Goal: Check status: Check status

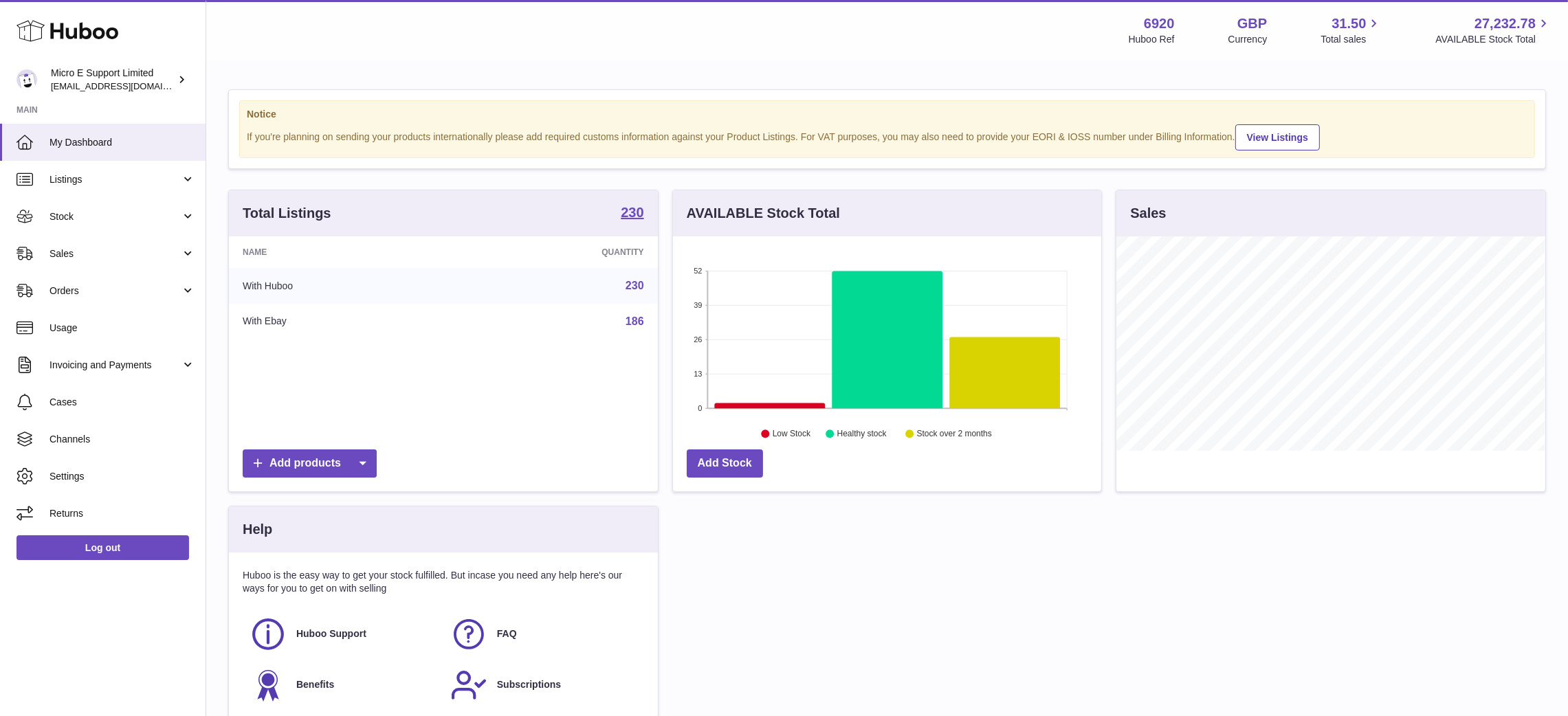
scroll to position [215, 429]
click at [127, 220] on span "Stock" at bounding box center [115, 216] width 131 height 13
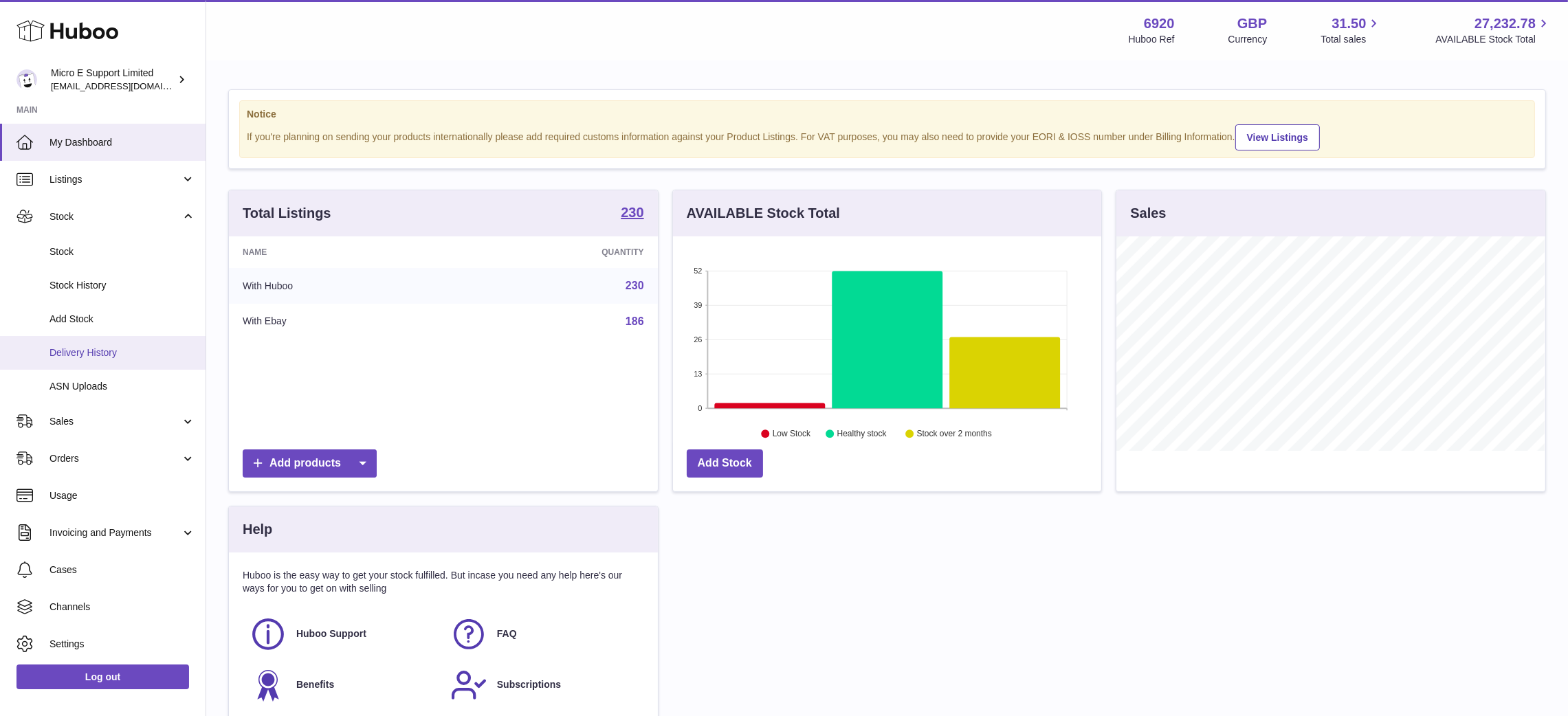
click at [121, 357] on span "Delivery History" at bounding box center [123, 353] width 146 height 13
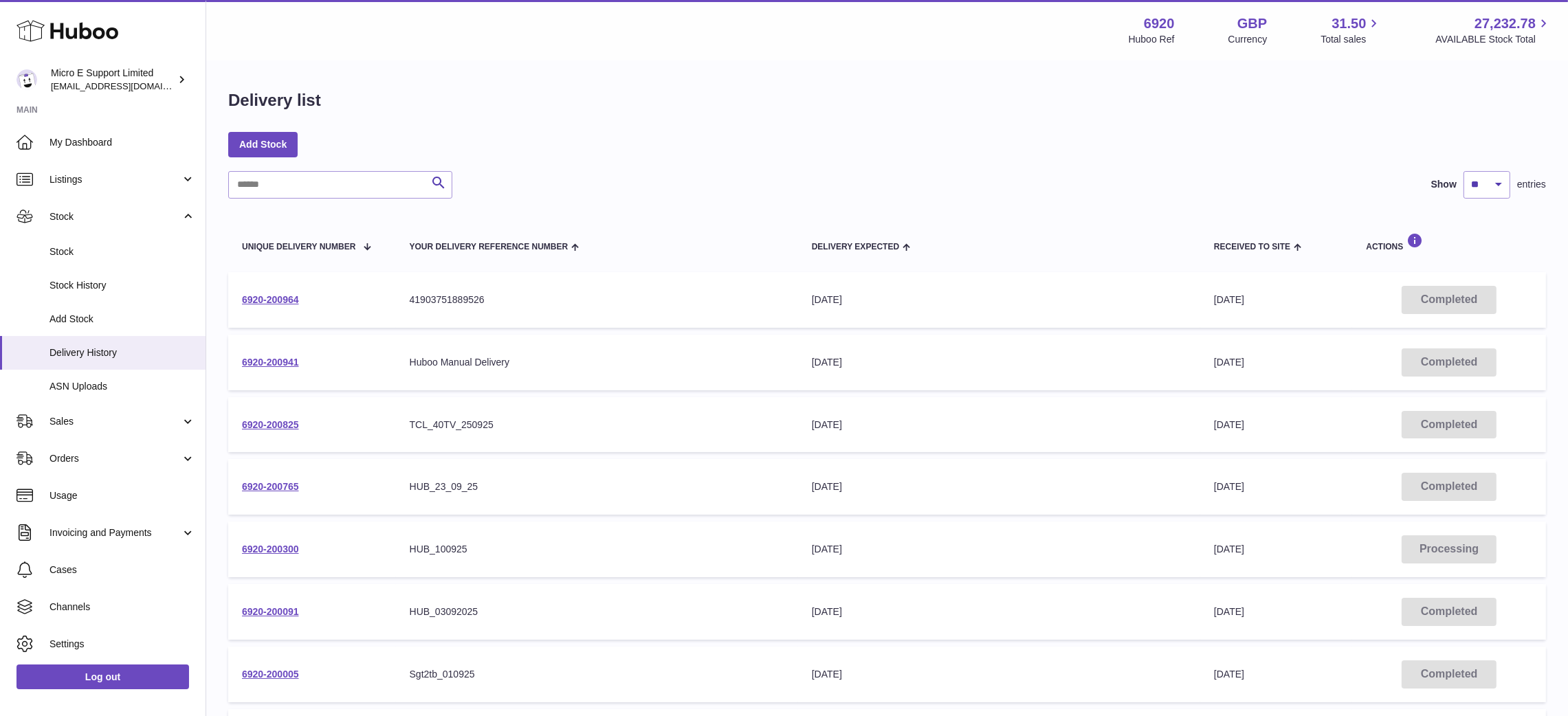
click at [524, 335] on td "Your Delivery Reference Number Huboo Manual Delivery" at bounding box center [596, 362] width 402 height 56
paste input "**********"
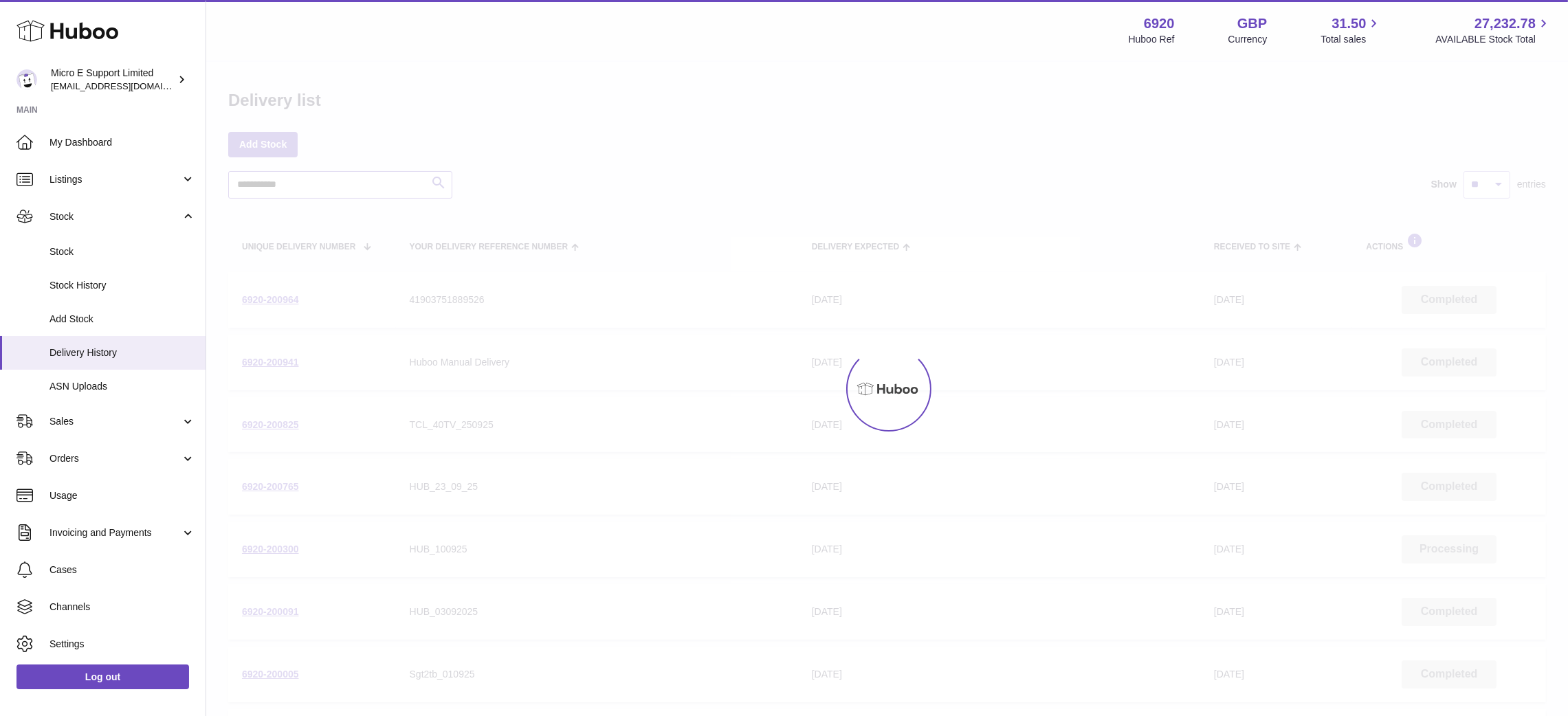
type input "**********"
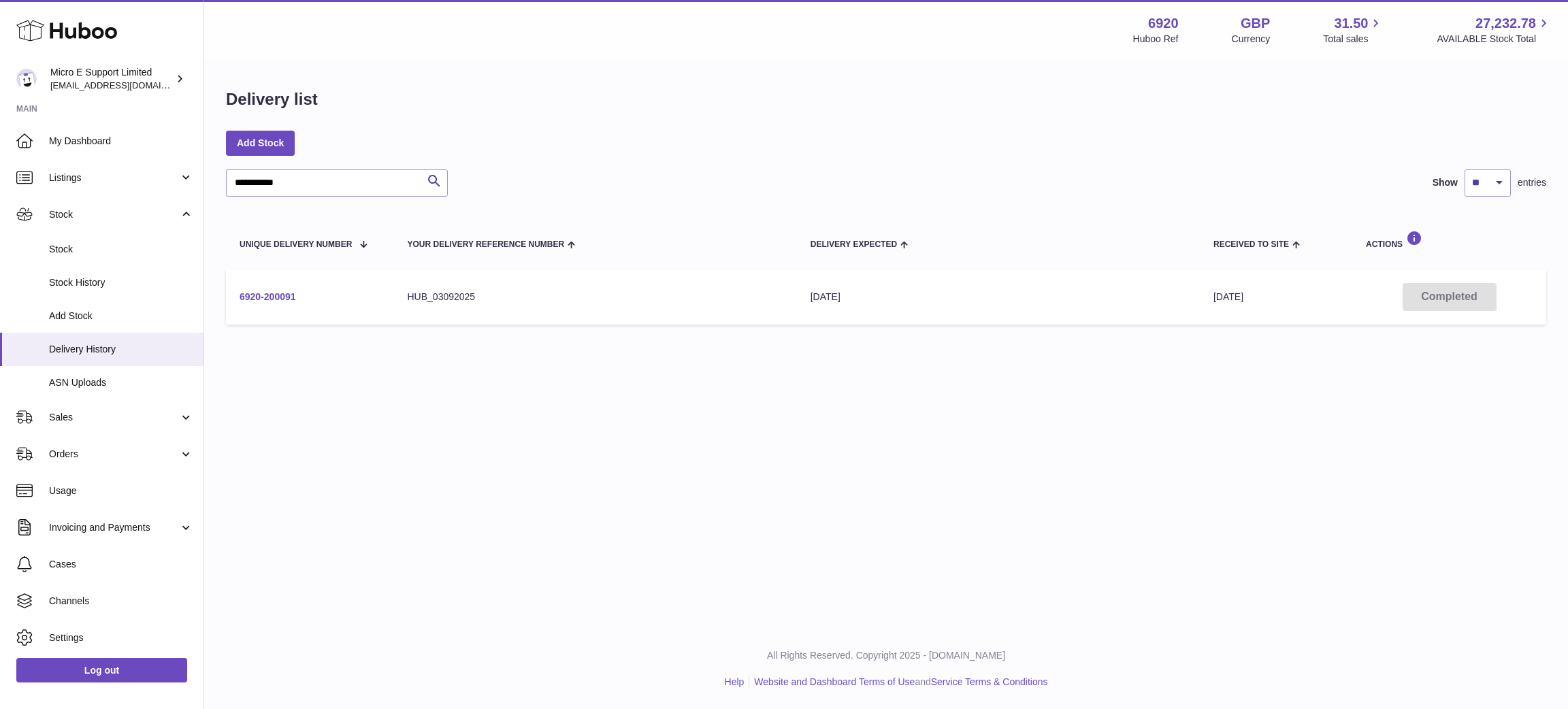
click at [266, 292] on link "6920-200091" at bounding box center [268, 297] width 56 height 11
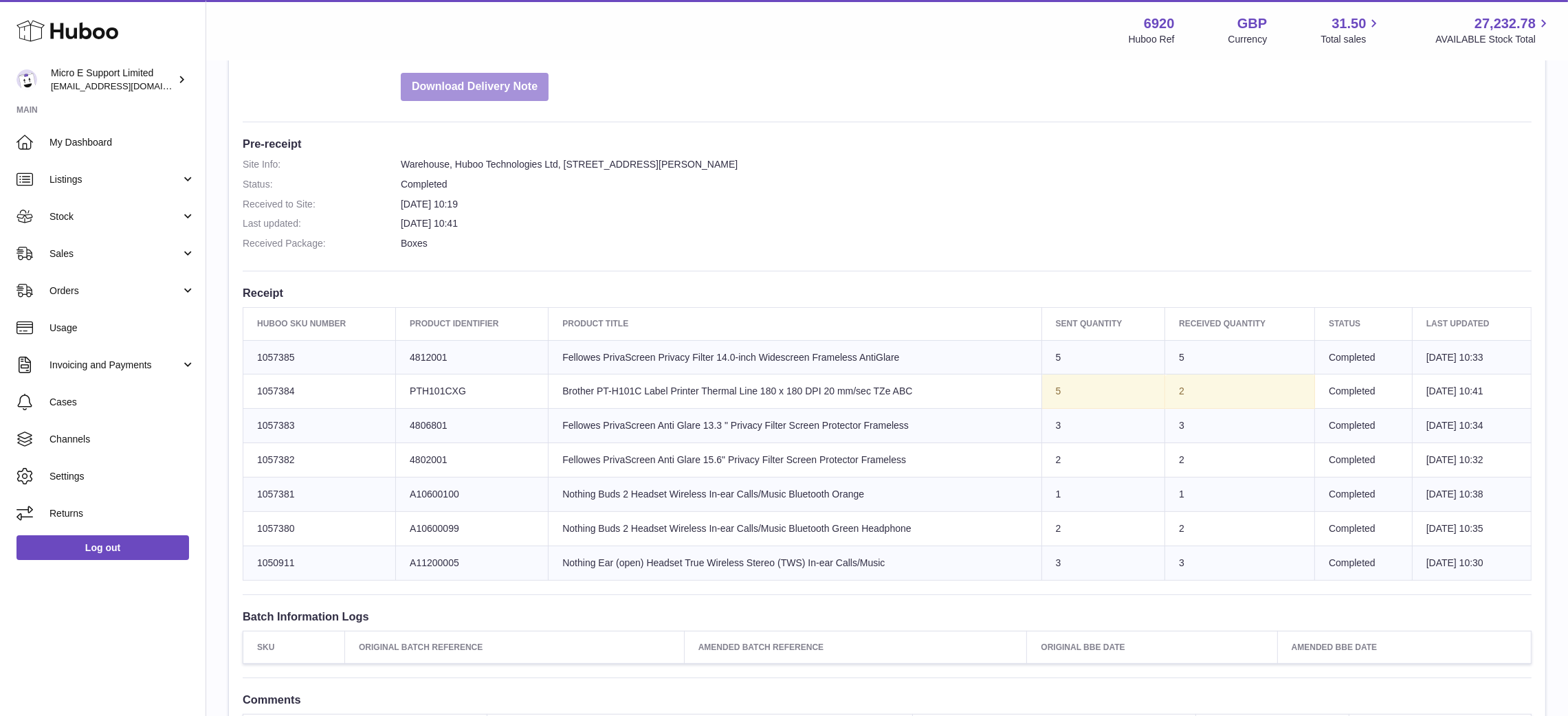
scroll to position [295, 0]
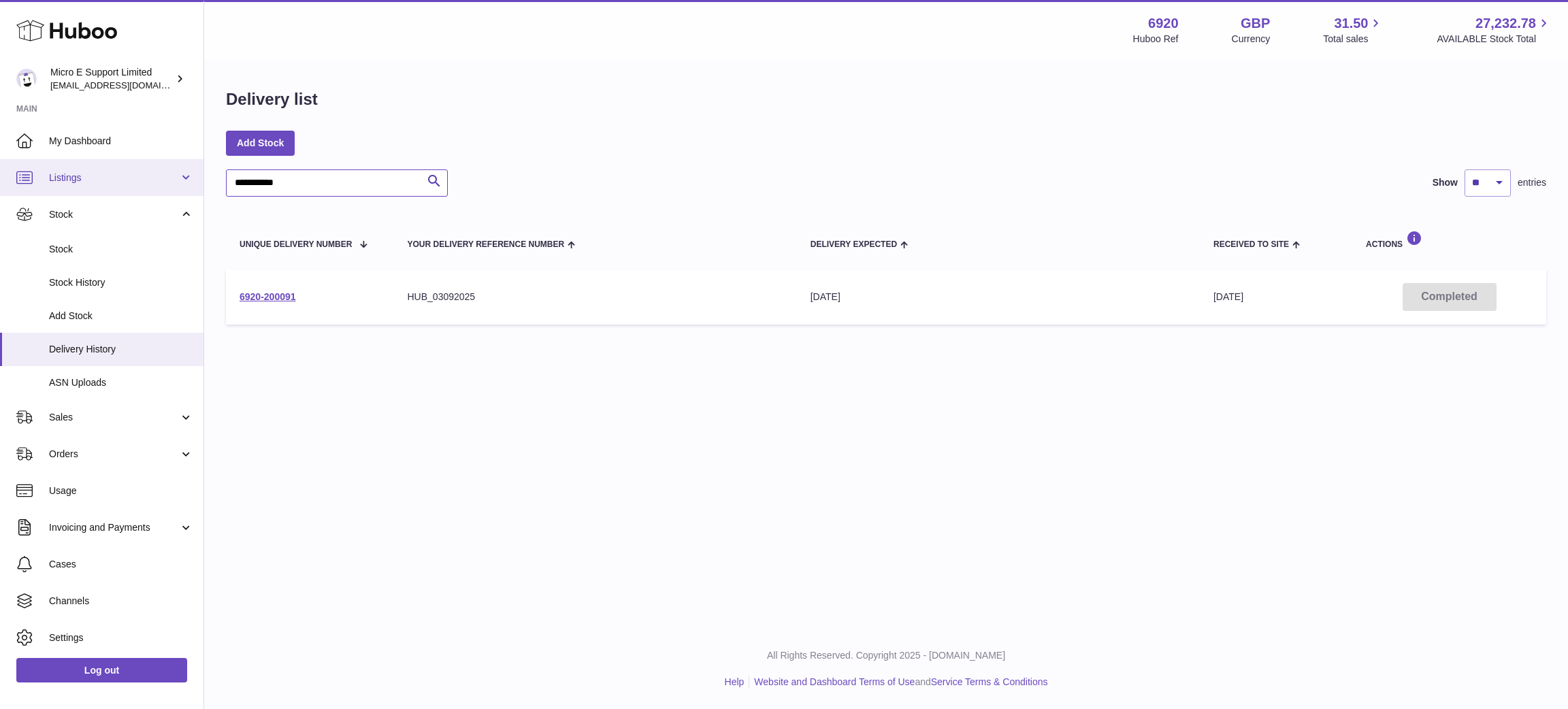
drag, startPoint x: 320, startPoint y: 183, endPoint x: 26, endPoint y: 183, distance: 294.0
click at [26, 183] on div "**********" at bounding box center [784, 354] width 1568 height 709
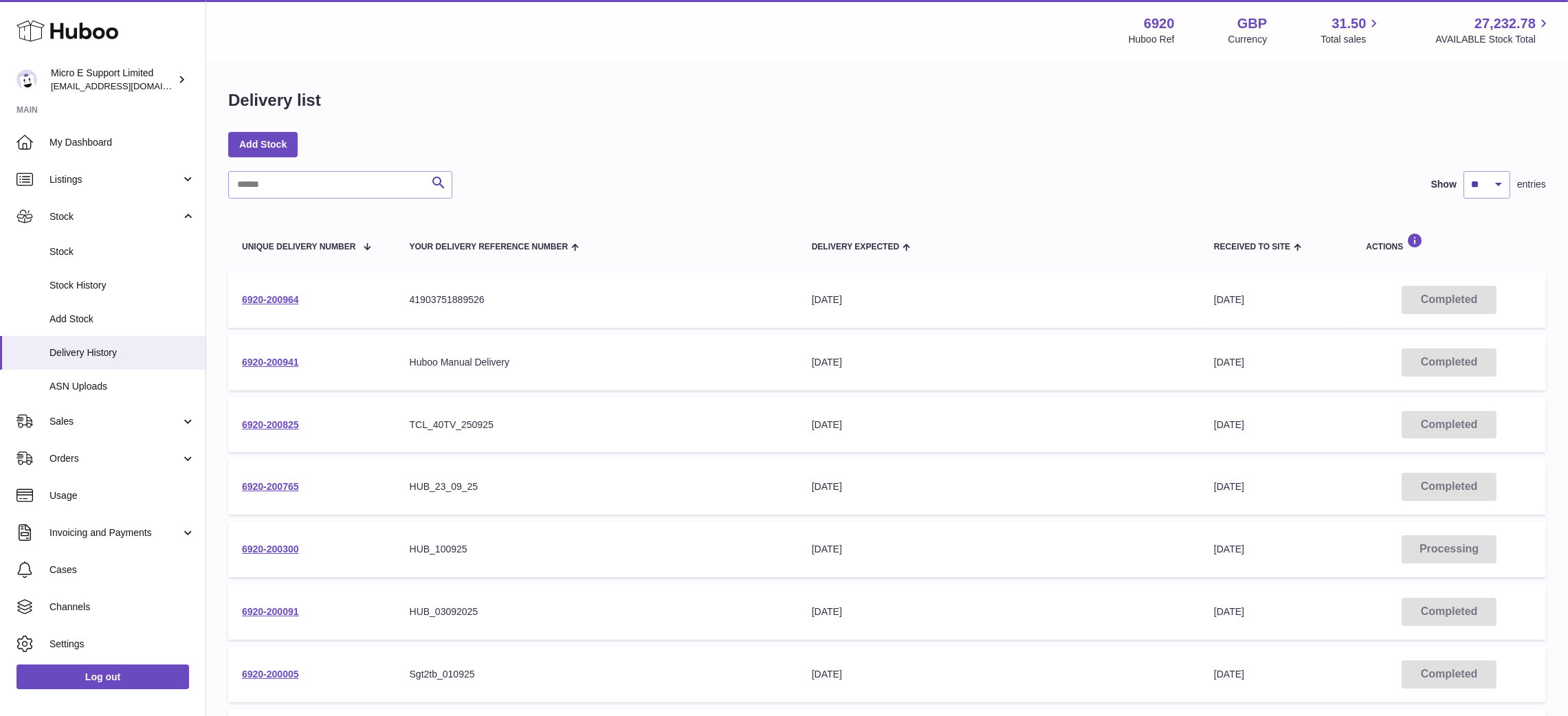
click at [282, 373] on td "6920-200941" at bounding box center [312, 362] width 167 height 56
click at [278, 361] on link "6920-200941" at bounding box center [270, 362] width 57 height 11
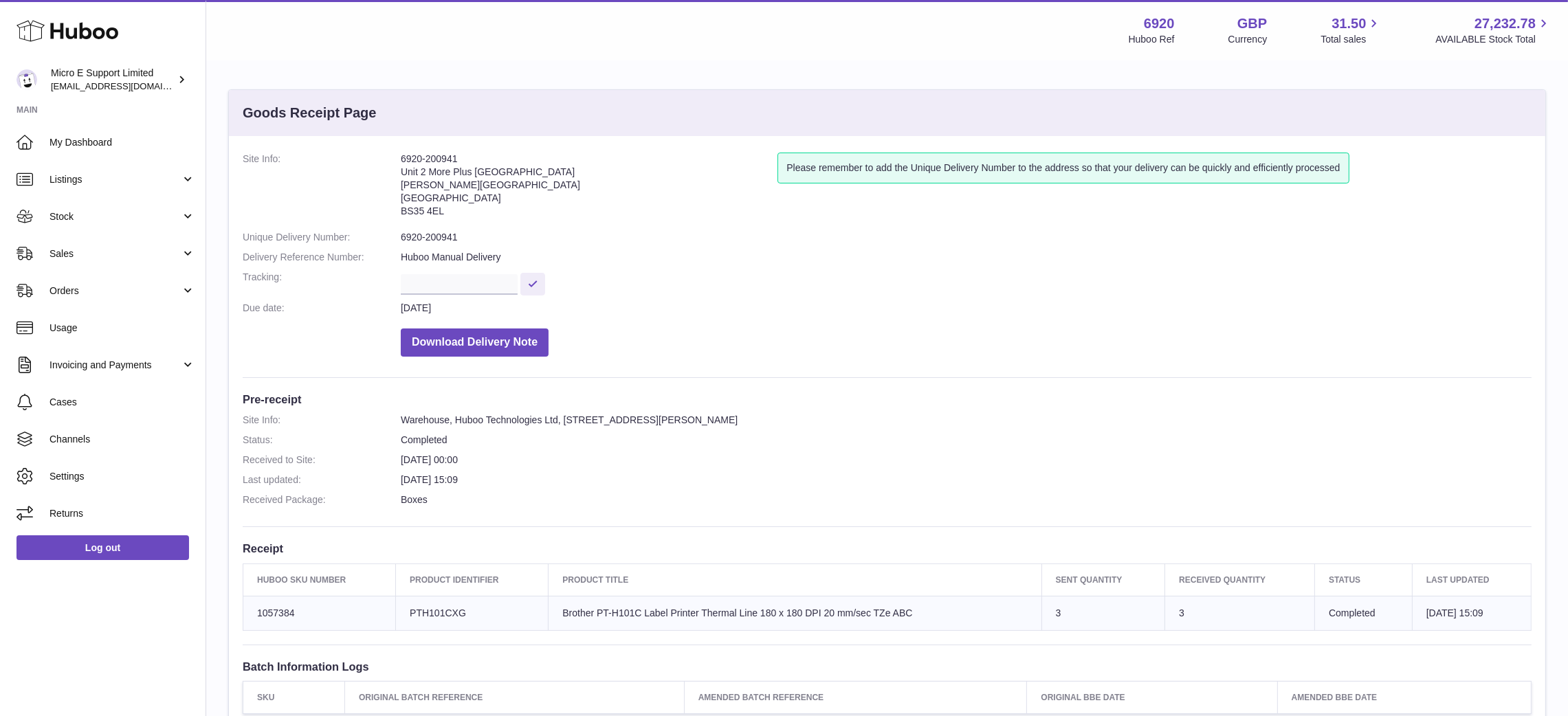
drag, startPoint x: 471, startPoint y: 160, endPoint x: 387, endPoint y: 169, distance: 84.5
click at [387, 169] on dl "Site Info: 6920-200941 Unit 2 More Plus Central Park Hudson Ave Severn Beach BS…" at bounding box center [887, 258] width 1289 height 211
copy dl "6920-200941"
click at [647, 361] on dl "Site Info: 6920-200941 Unit 2 More Plus Central Park Hudson Ave Severn Beach BS…" at bounding box center [887, 258] width 1289 height 211
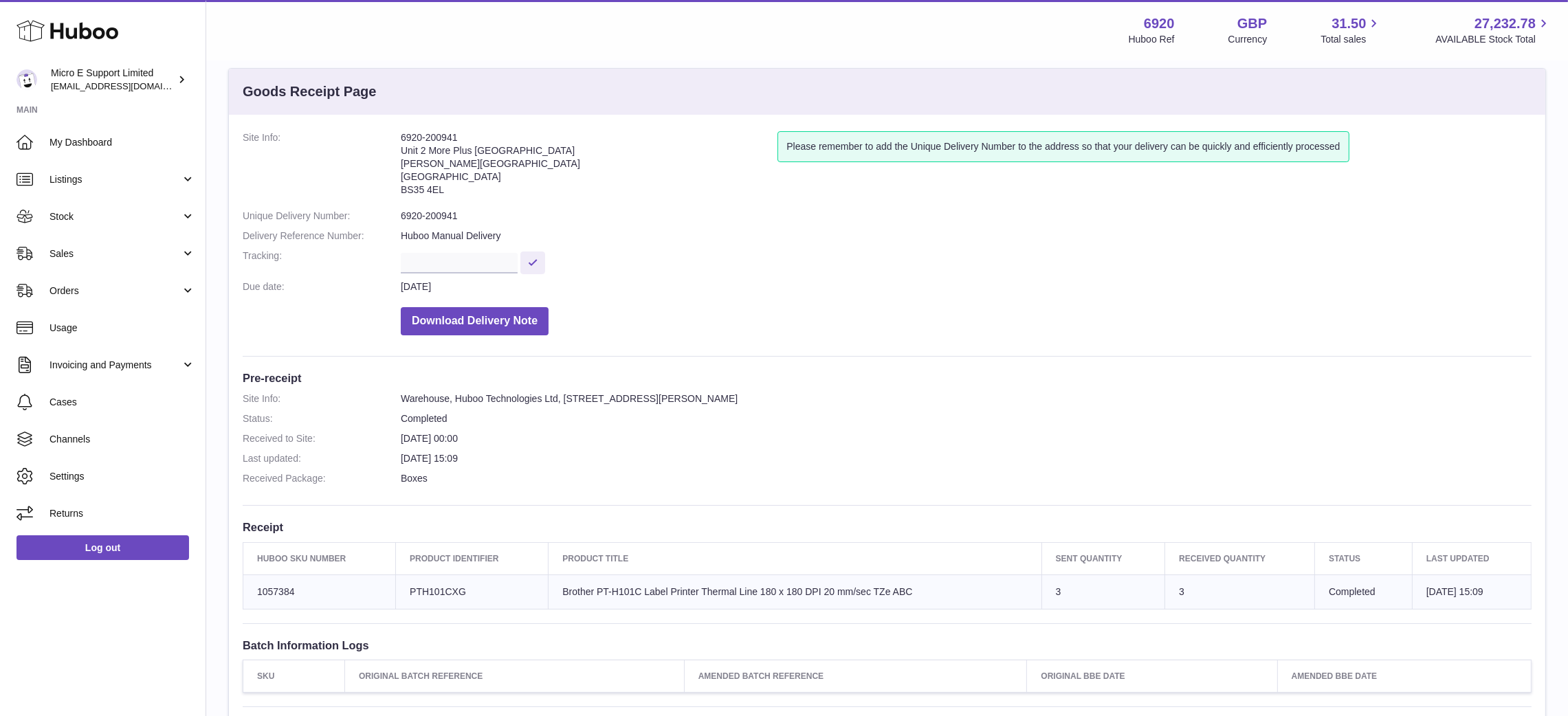
scroll to position [22, 0]
click at [647, 361] on div "Site Info: 6920-200941 Unit 2 More Plus Central Park Hudson Ave Severn Beach BS…" at bounding box center [887, 476] width 1317 height 725
